Goal: Navigation & Orientation: Find specific page/section

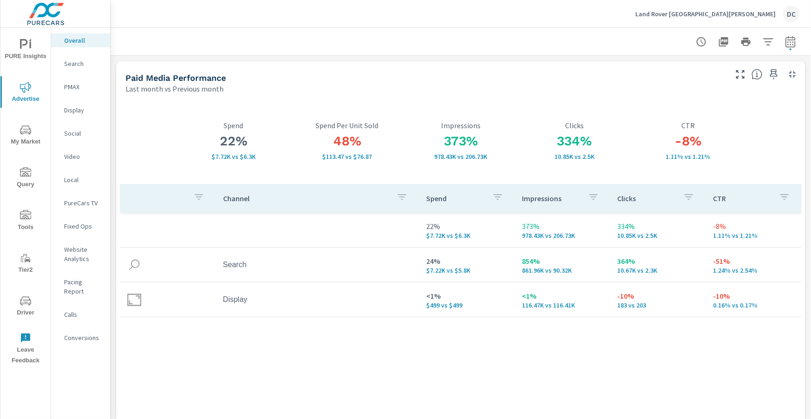
scroll to position [2, 0]
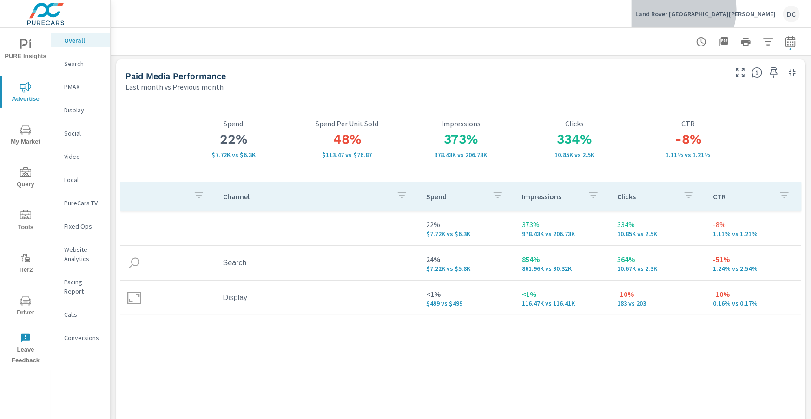
click at [747, 10] on p "Land Rover [GEOGRAPHIC_DATA][PERSON_NAME]" at bounding box center [705, 14] width 140 height 8
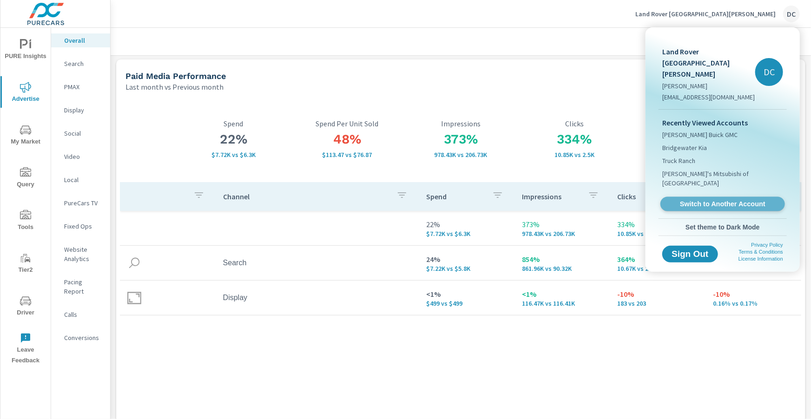
click at [718, 200] on span "Switch to Another Account" at bounding box center [723, 204] width 114 height 9
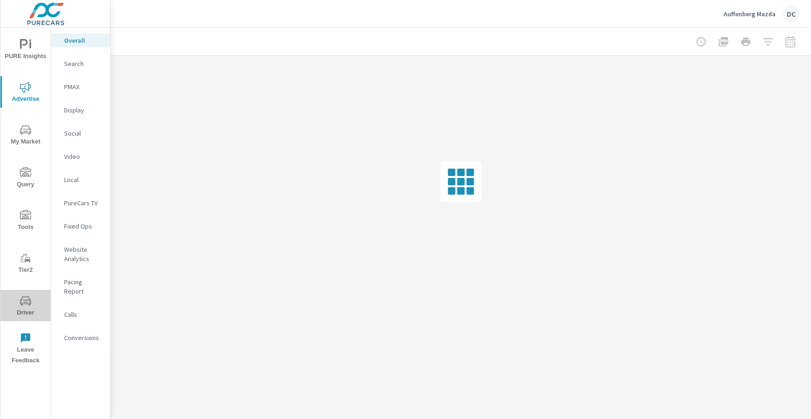
click at [27, 308] on span "Driver" at bounding box center [25, 307] width 45 height 23
